Goal: Understand process/instructions: Learn how to perform a task or action

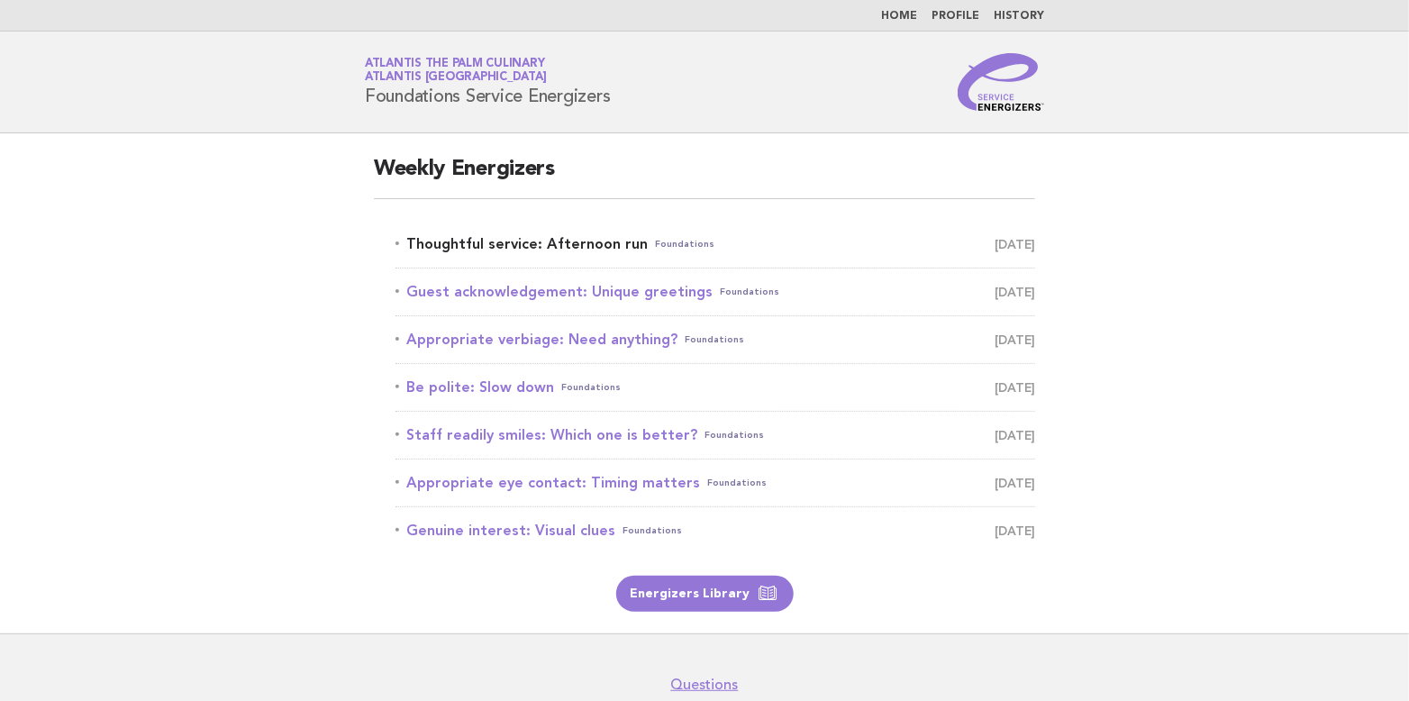
click at [546, 247] on link "Thoughtful service: Afternoon run Foundations [DATE]" at bounding box center [714, 243] width 639 height 25
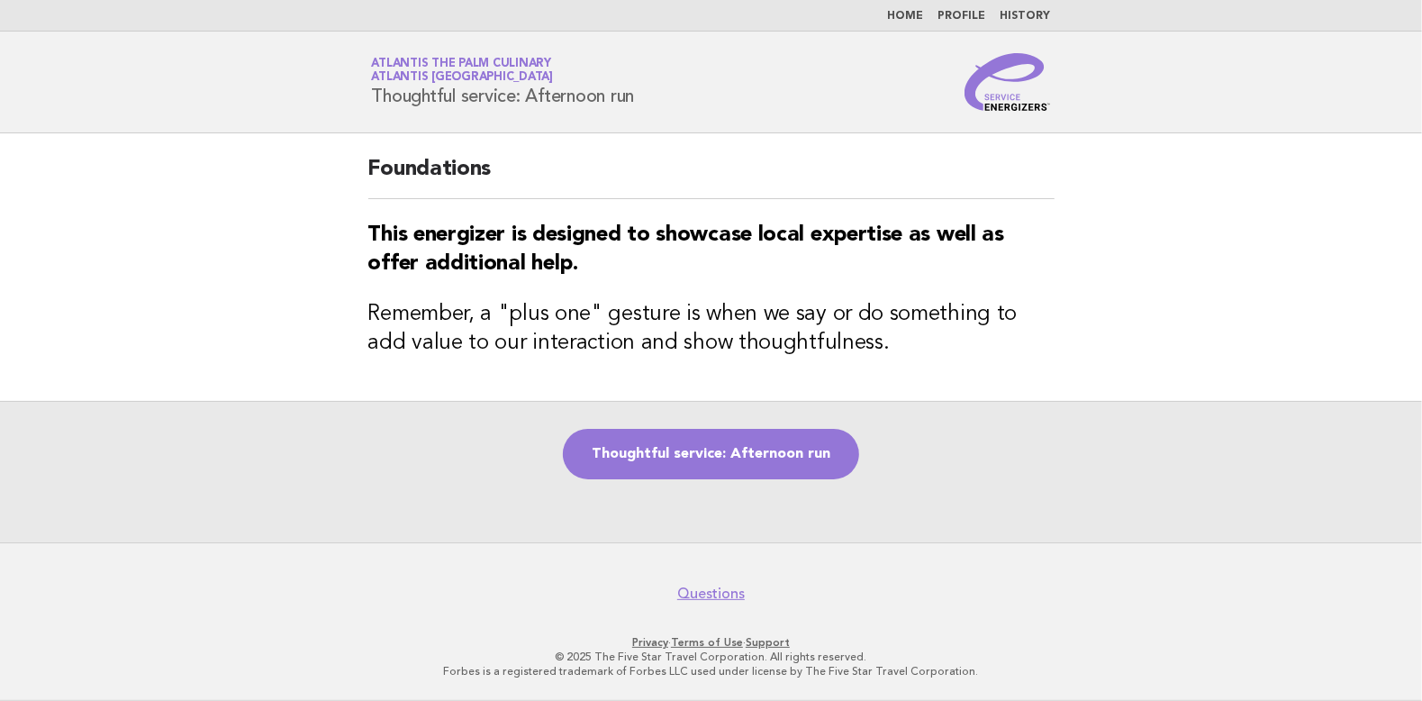
drag, startPoint x: 372, startPoint y: 85, endPoint x: 655, endPoint y: 98, distance: 283.1
click at [655, 98] on div "Service Energizers Atlantis The Palm Culinary Atlantis Dubai Thoughtful service…" at bounding box center [712, 82] width 730 height 58
copy h1 "Thoughtful service: Afternoon run"
click at [1064, 477] on div "Thoughtful service: Afternoon run" at bounding box center [711, 471] width 1422 height 141
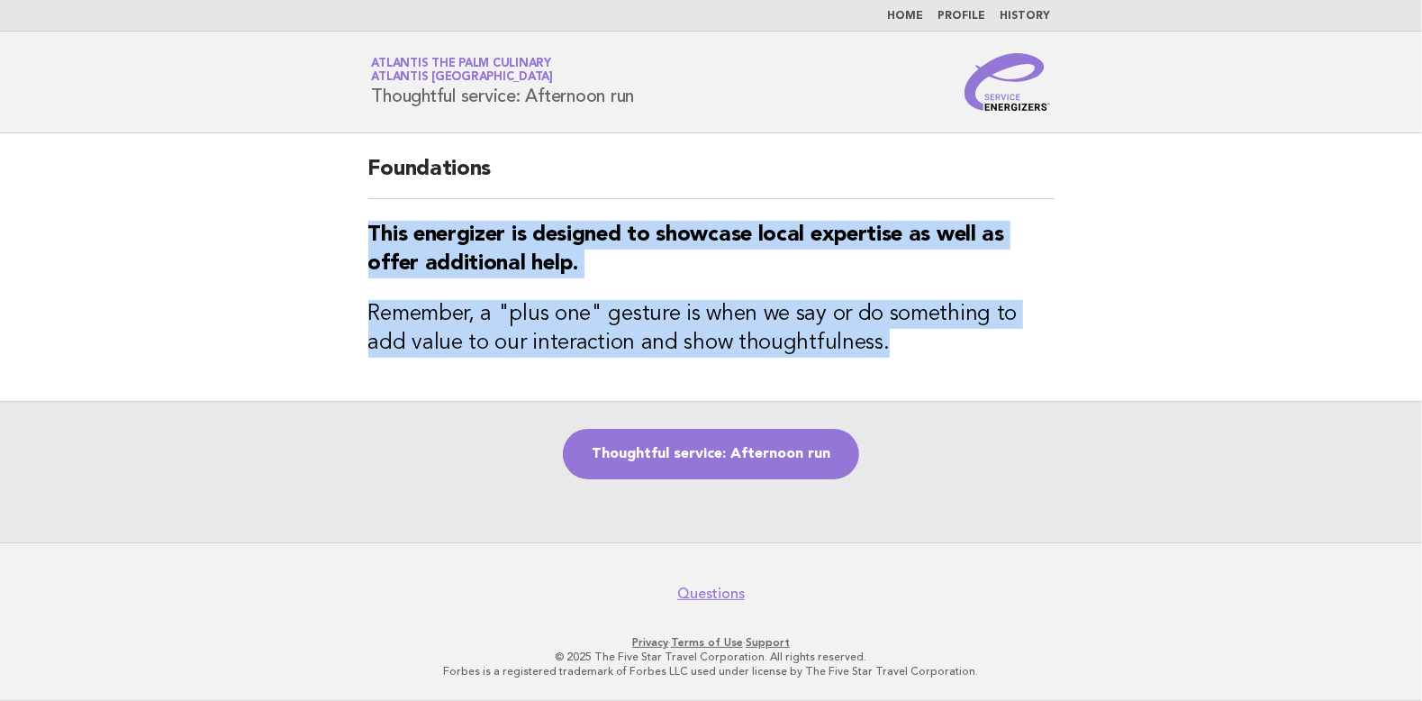
drag, startPoint x: 371, startPoint y: 222, endPoint x: 988, endPoint y: 338, distance: 627.8
click at [988, 338] on div "Foundations This energizer is designed to showcase local expertise as well as o…" at bounding box center [712, 266] width 730 height 267
copy div "This energizer is designed to showcase local expertise as well as offer additio…"
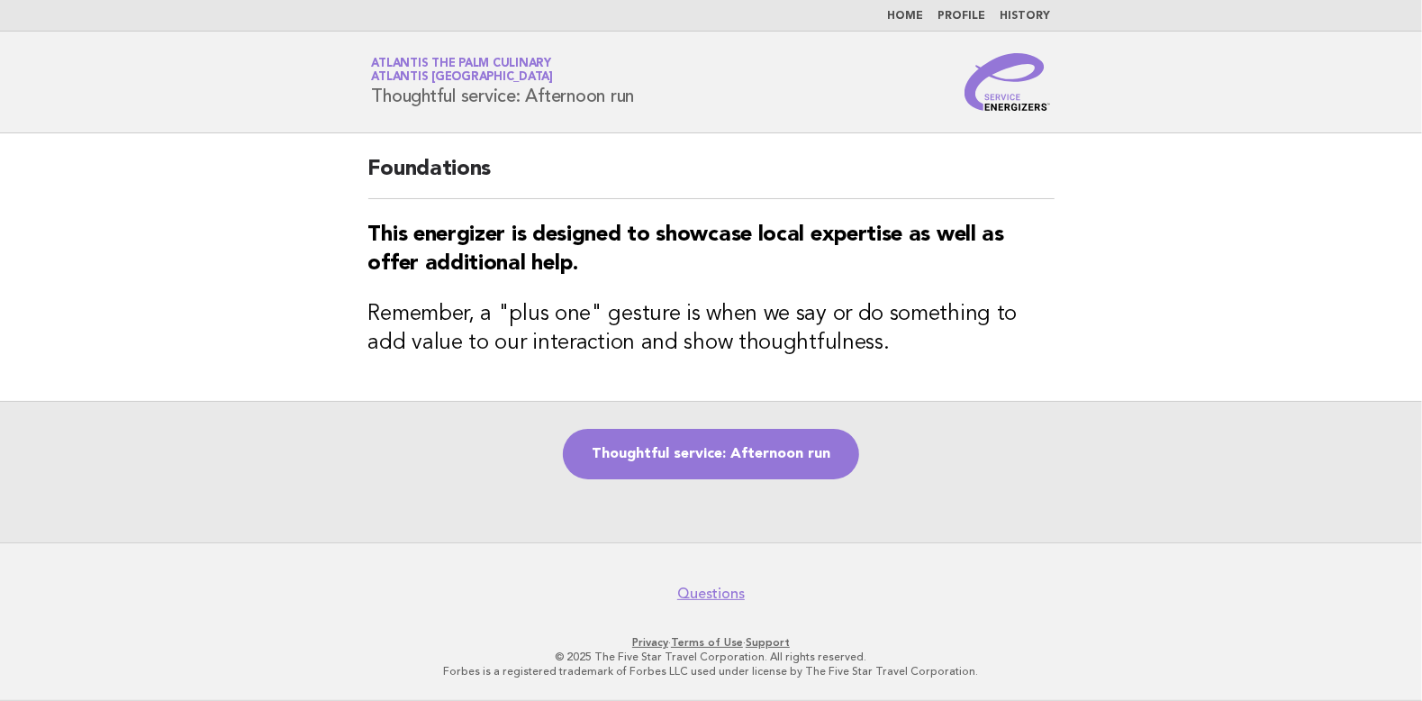
click at [1068, 448] on div "Thoughtful service: Afternoon run" at bounding box center [711, 471] width 1422 height 141
click at [748, 458] on link "Thoughtful service: Afternoon run" at bounding box center [711, 454] width 296 height 50
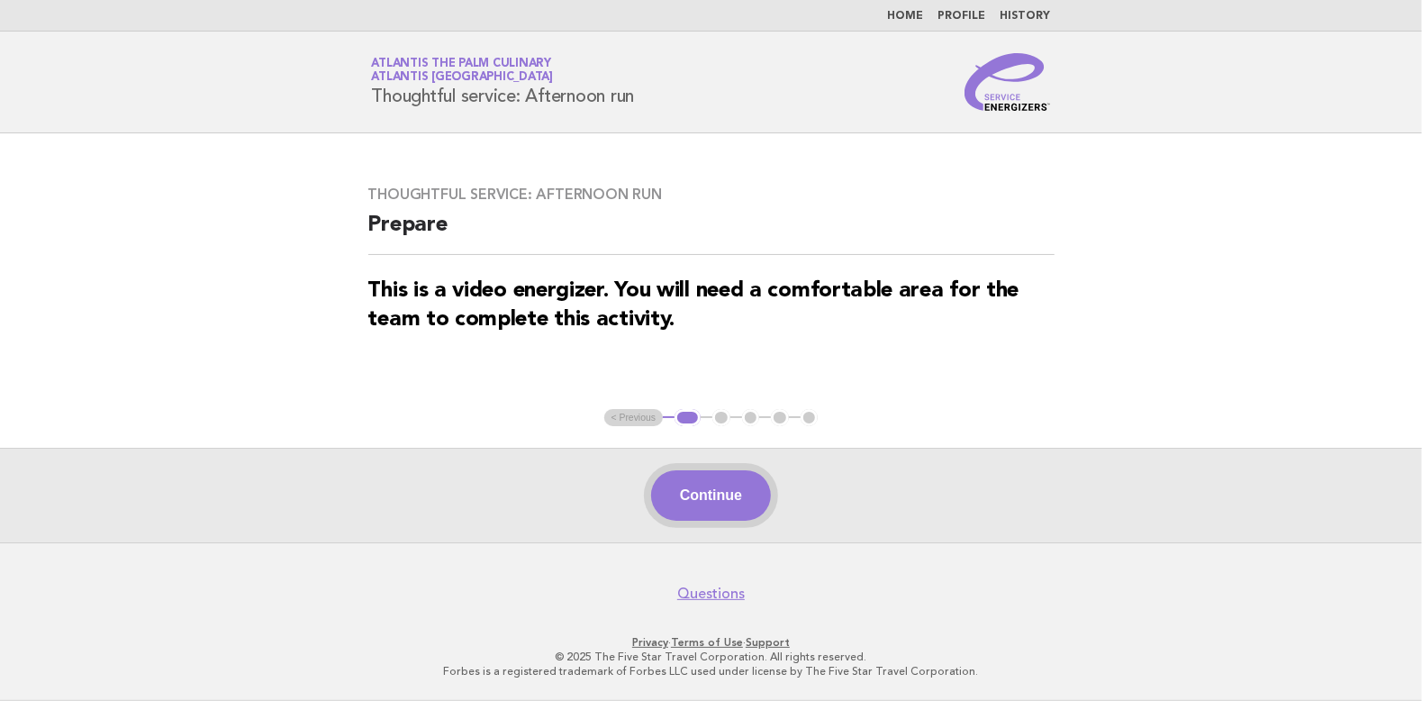
click at [729, 499] on button "Continue" at bounding box center [711, 495] width 120 height 50
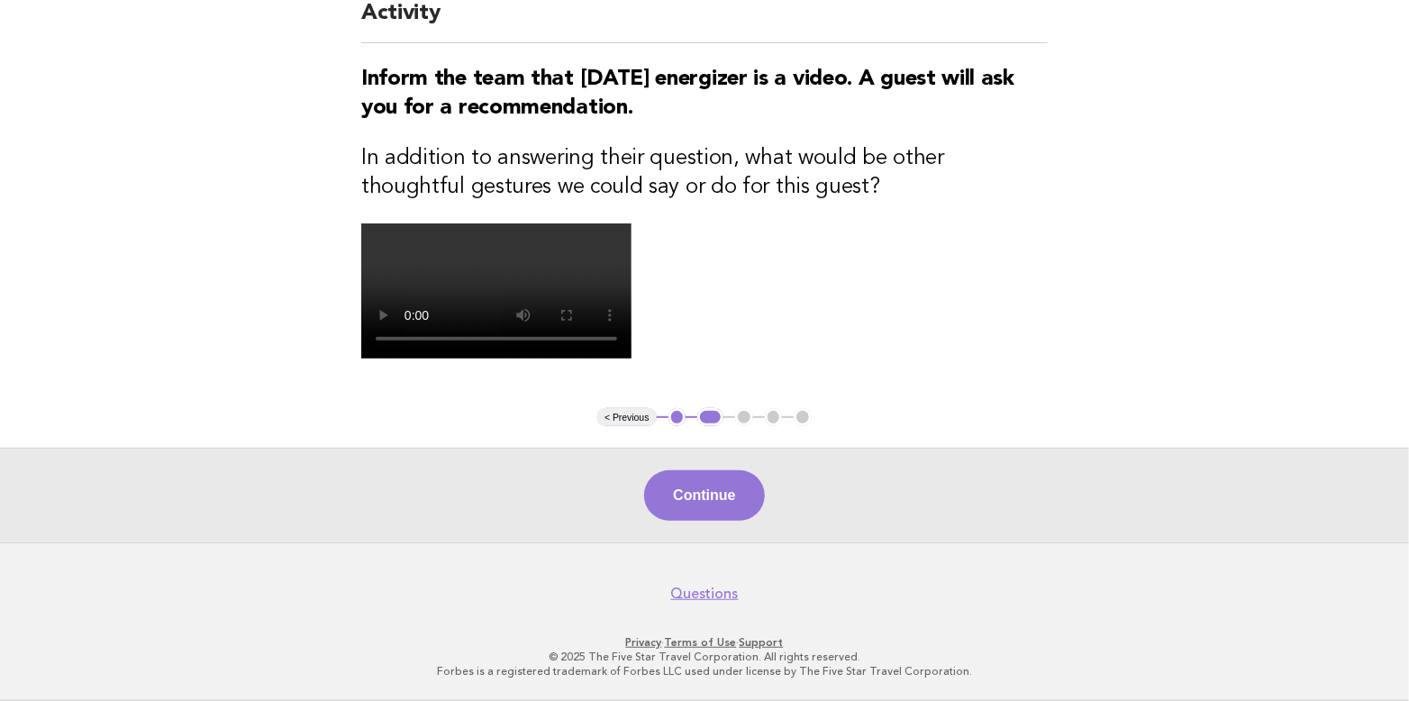
scroll to position [431, 0]
click at [732, 495] on button "Continue" at bounding box center [704, 495] width 120 height 50
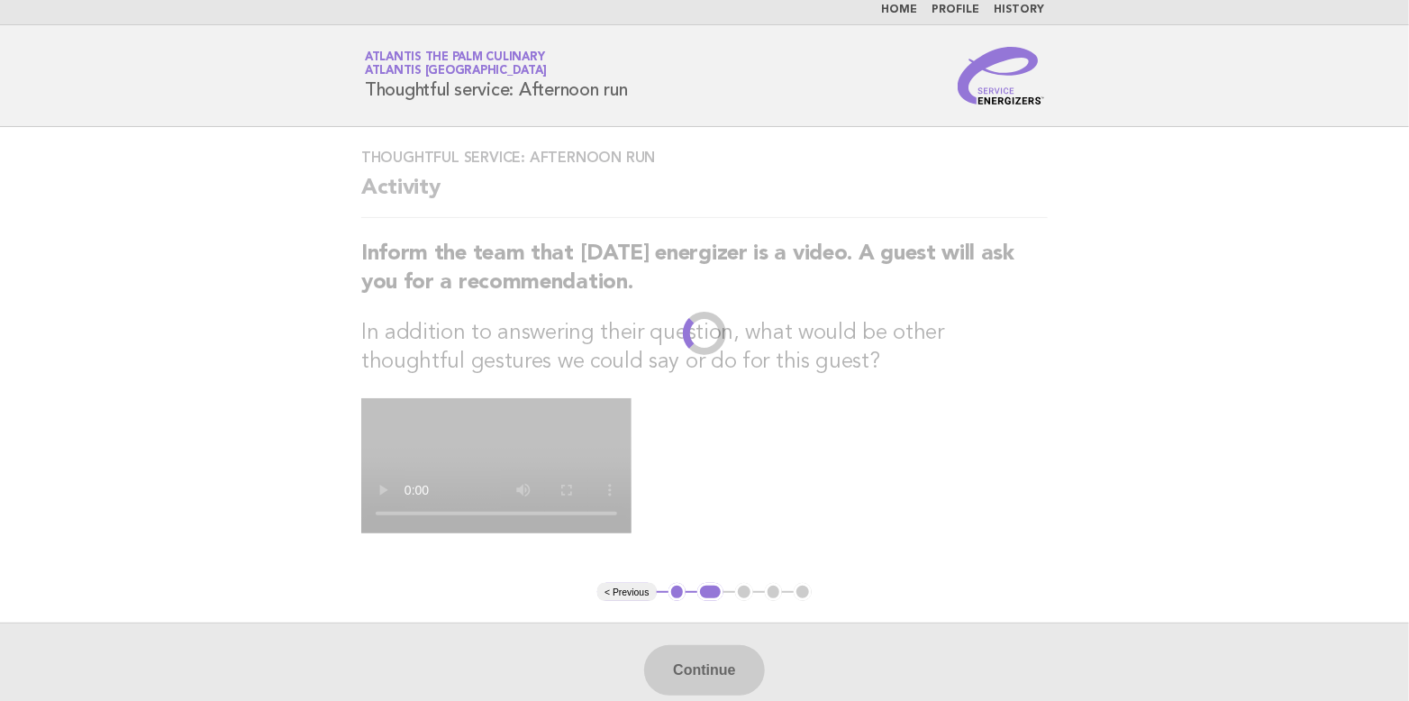
scroll to position [0, 0]
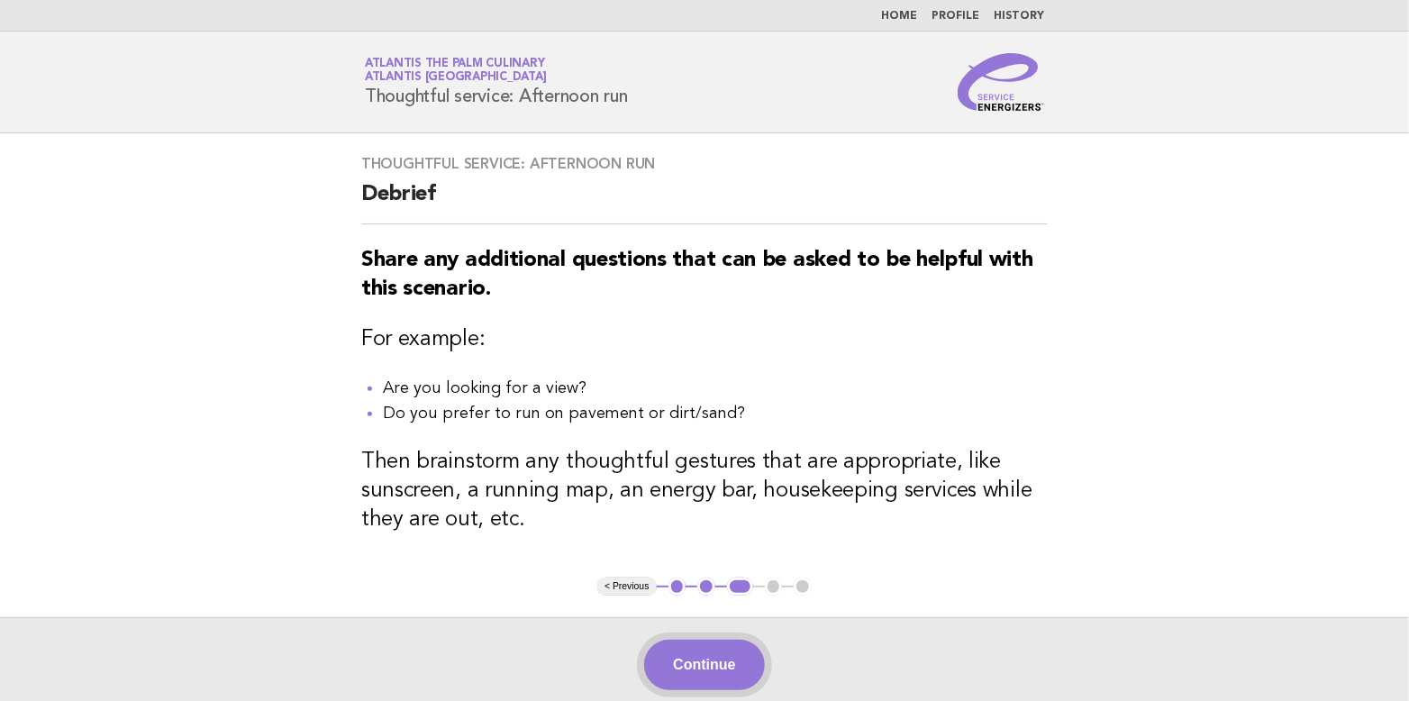
click at [721, 671] on button "Continue" at bounding box center [704, 664] width 120 height 50
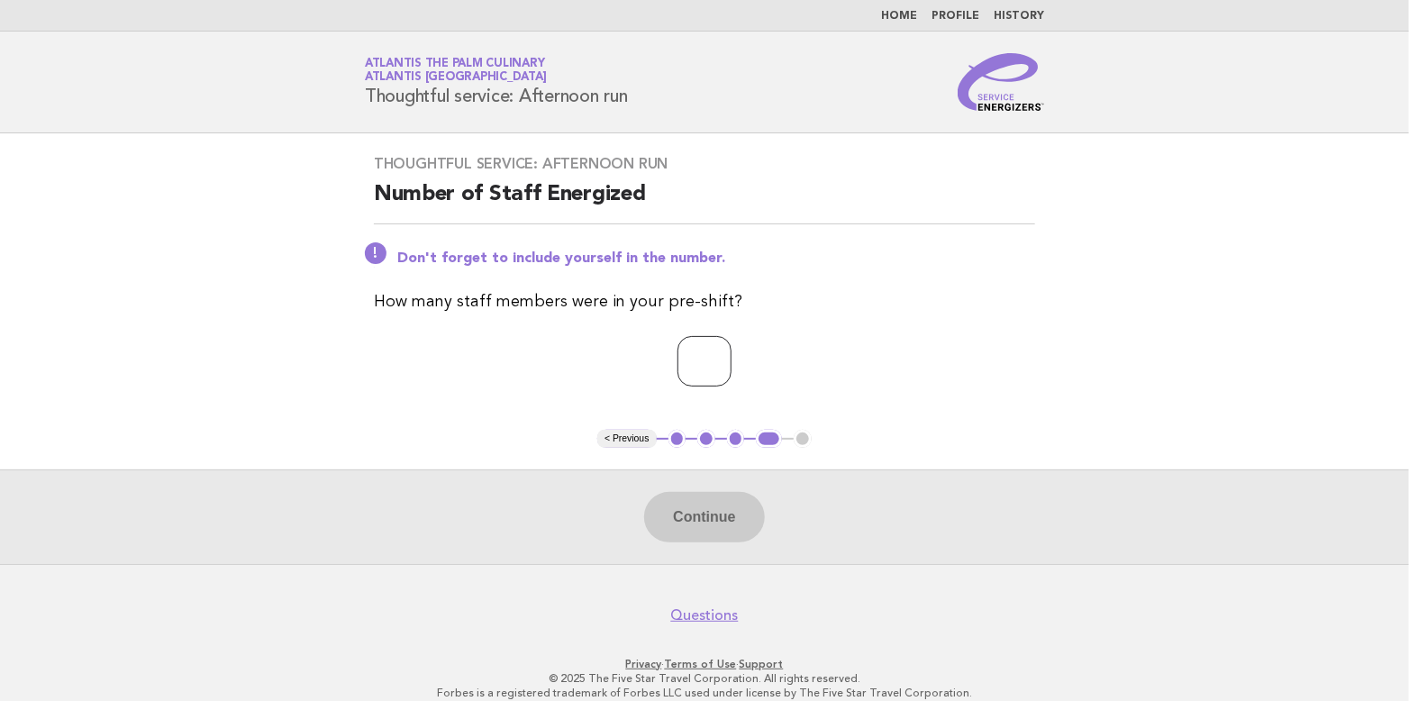
click at [731, 358] on input "*" at bounding box center [704, 361] width 54 height 50
type input "*"
click at [731, 358] on input "*" at bounding box center [704, 361] width 54 height 50
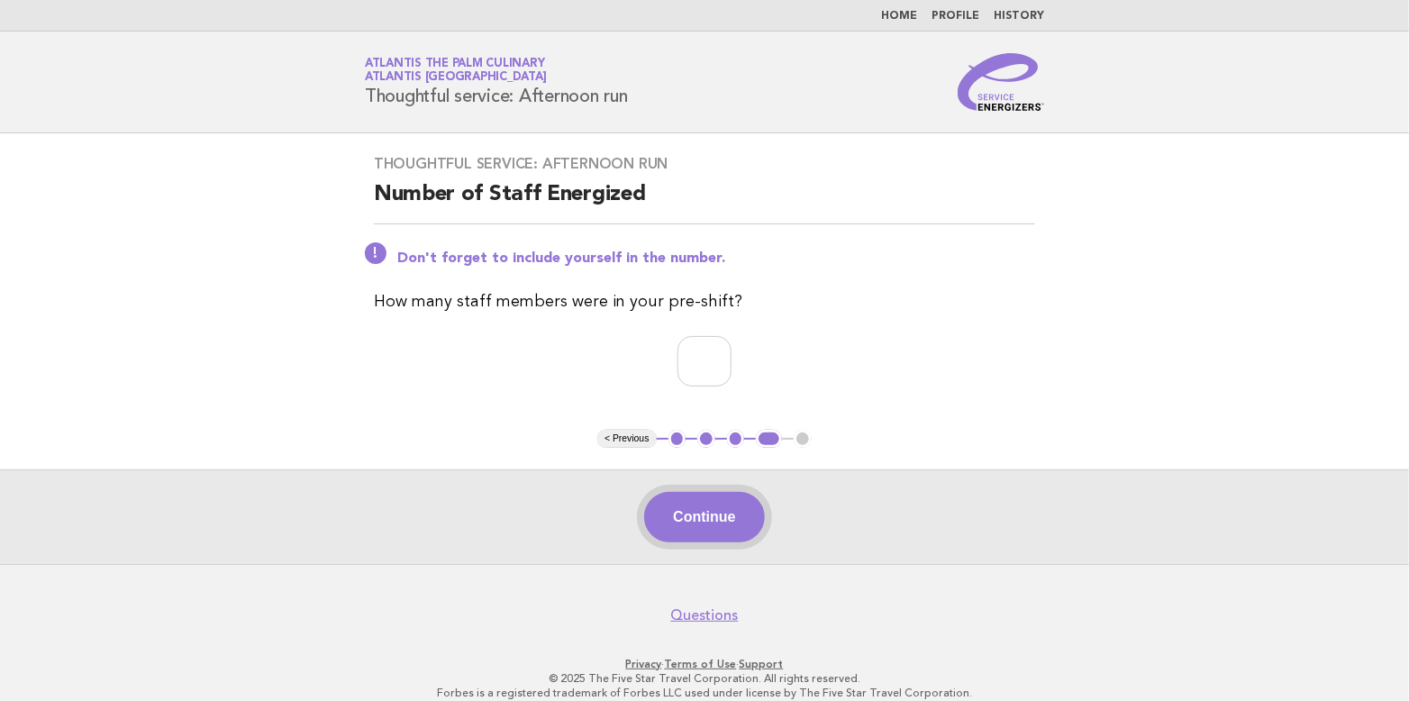
click at [696, 506] on button "Continue" at bounding box center [704, 517] width 120 height 50
